Goal: Transaction & Acquisition: Download file/media

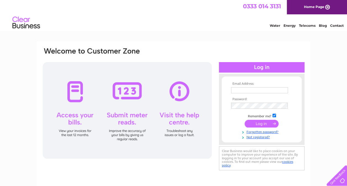
type input "aberdeen@cuppbubbletea.co.uk"
click at [255, 124] on input "submit" at bounding box center [261, 124] width 34 height 8
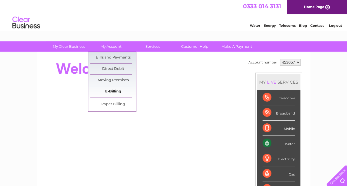
click at [114, 92] on link "E-Billing" at bounding box center [113, 91] width 46 height 11
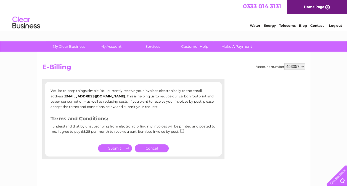
click at [146, 148] on link "Cancel" at bounding box center [152, 148] width 34 height 8
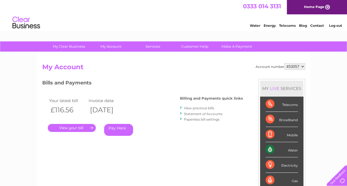
click at [86, 129] on link "." at bounding box center [72, 128] width 48 height 8
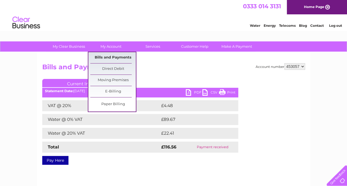
click at [112, 58] on link "Bills and Payments" at bounding box center [113, 57] width 46 height 11
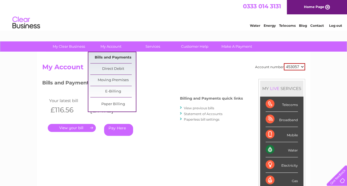
click at [115, 58] on link "Bills and Payments" at bounding box center [113, 57] width 46 height 11
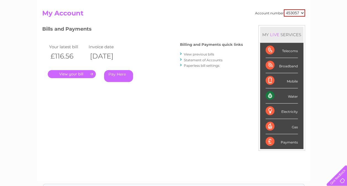
scroll to position [54, 0]
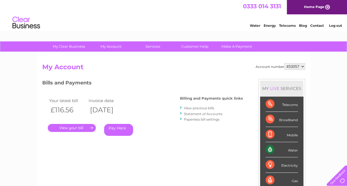
click at [195, 107] on link "View previous bills" at bounding box center [199, 108] width 30 height 4
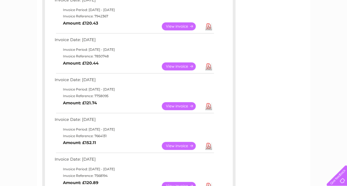
scroll to position [147, 0]
click at [209, 105] on link "Download" at bounding box center [208, 106] width 7 height 8
click at [210, 66] on link "Download" at bounding box center [208, 66] width 7 height 8
click at [208, 25] on link "Download" at bounding box center [208, 26] width 7 height 8
click at [197, 46] on td "Invoice Period: [DATE] - [DATE]" at bounding box center [133, 49] width 161 height 7
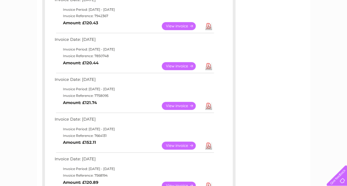
click at [210, 106] on link "Download" at bounding box center [208, 106] width 7 height 8
click at [209, 68] on link "Download" at bounding box center [208, 66] width 7 height 8
click at [207, 26] on link "Download" at bounding box center [208, 26] width 7 height 8
click at [331, 10] on div "My Clear Business Login Details My Details My Preferences Link Account My Accou…" at bounding box center [173, 164] width 347 height 541
